Goal: Information Seeking & Learning: Check status

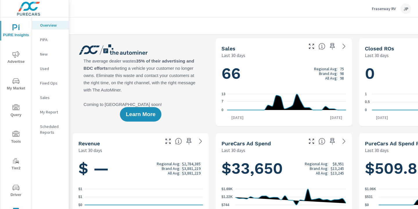
click at [14, 55] on icon "nav menu" at bounding box center [15, 54] width 7 height 7
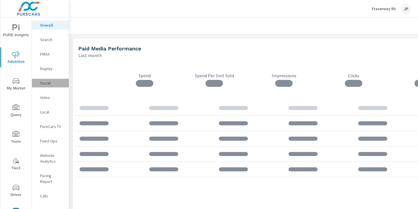
click at [45, 81] on p "Social" at bounding box center [52, 83] width 24 height 6
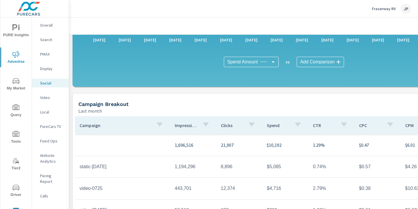
scroll to position [206, 0]
